Goal: Task Accomplishment & Management: Manage account settings

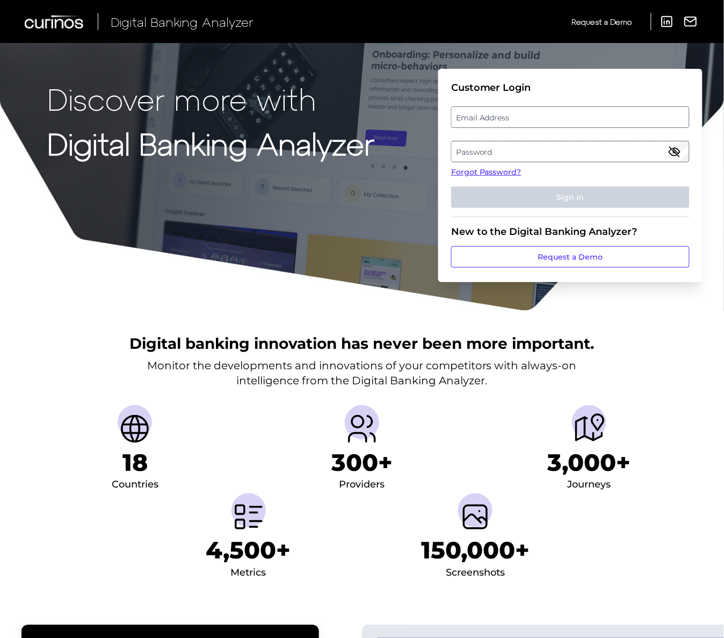
click at [498, 113] on label "Email Address" at bounding box center [570, 116] width 237 height 19
click at [498, 113] on input "email" at bounding box center [570, 116] width 239 height 21
type input "[PERSON_NAME][EMAIL_ADDRESS][PERSON_NAME][DOMAIN_NAME]"
click at [492, 147] on label "Password" at bounding box center [570, 151] width 237 height 19
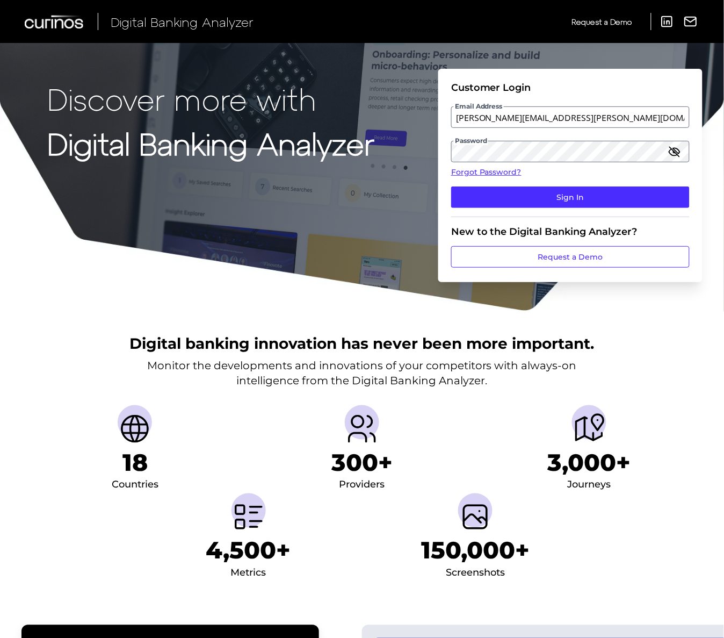
click at [528, 179] on fieldset "Customer Login Email Address [PERSON_NAME][EMAIL_ADDRESS][PERSON_NAME][DOMAIN_N…" at bounding box center [570, 149] width 239 height 135
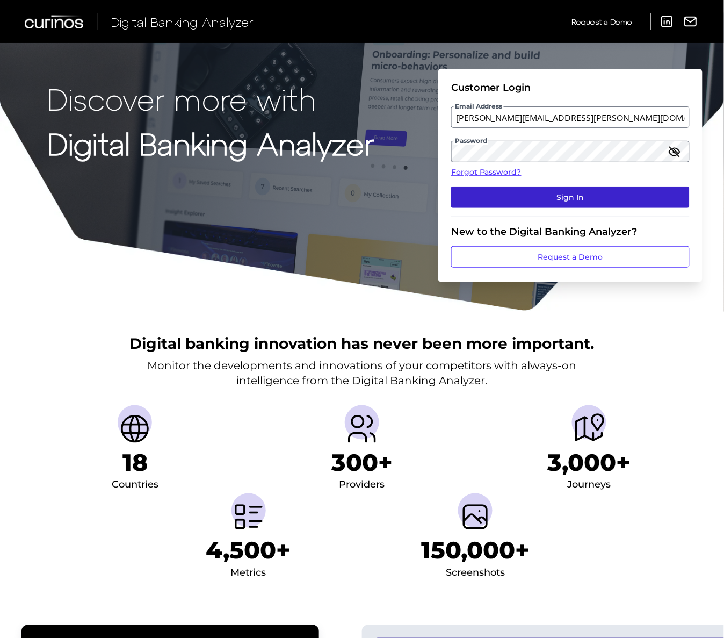
click at [546, 197] on button "Sign In" at bounding box center [570, 196] width 239 height 21
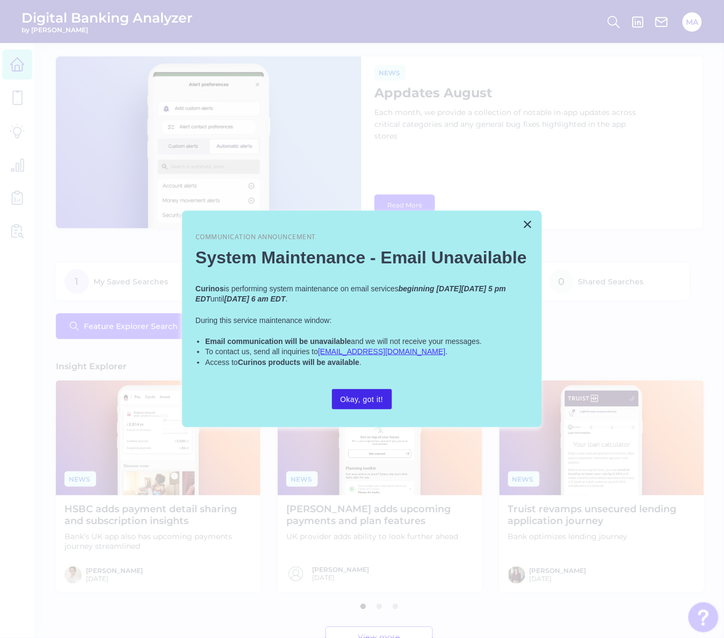
click at [360, 395] on button "Okay, got it!" at bounding box center [362, 399] width 60 height 20
